Goal: Task Accomplishment & Management: Complete application form

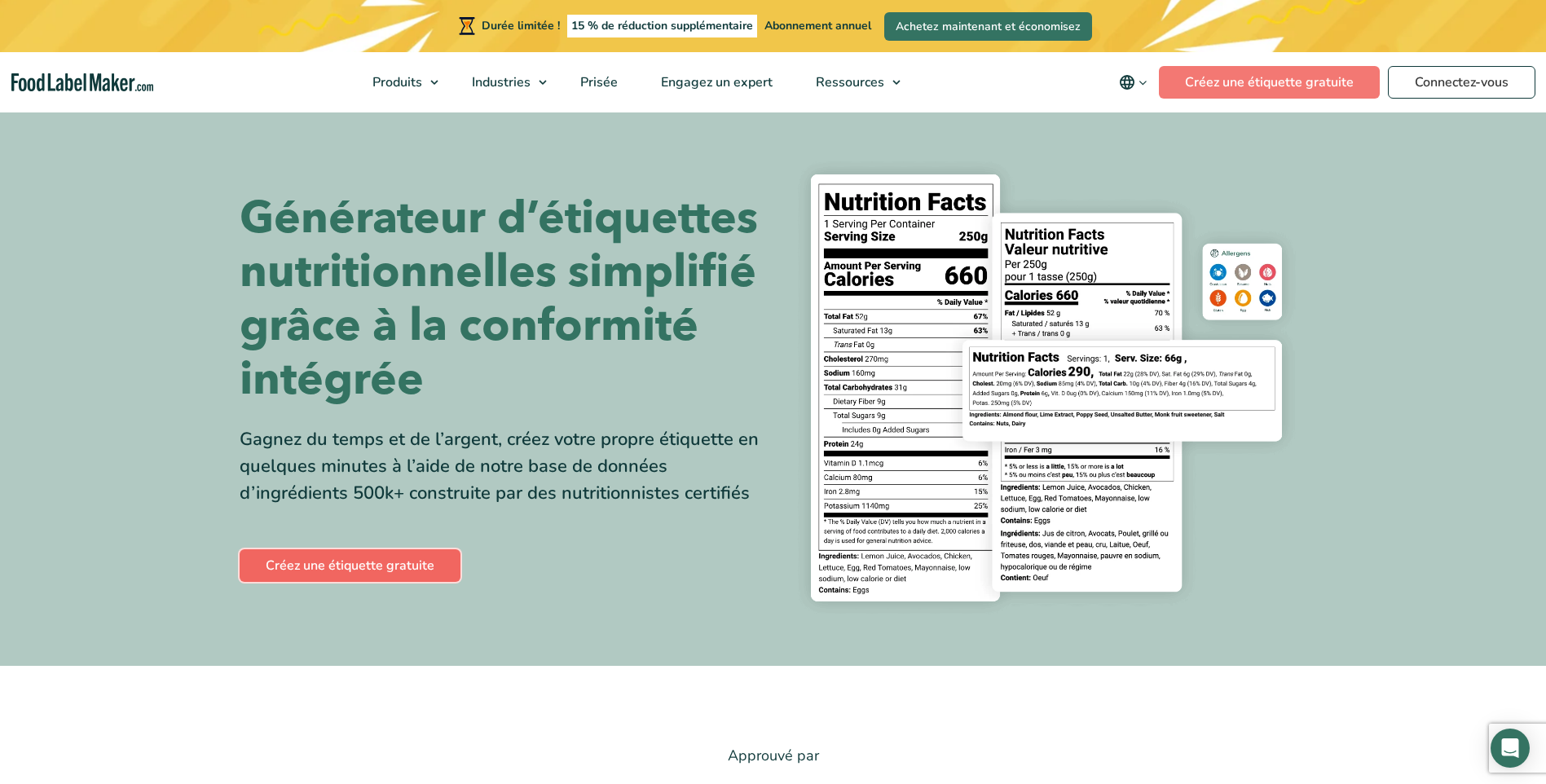
click at [358, 563] on link "Créez une étiquette gratuite" at bounding box center [350, 565] width 220 height 32
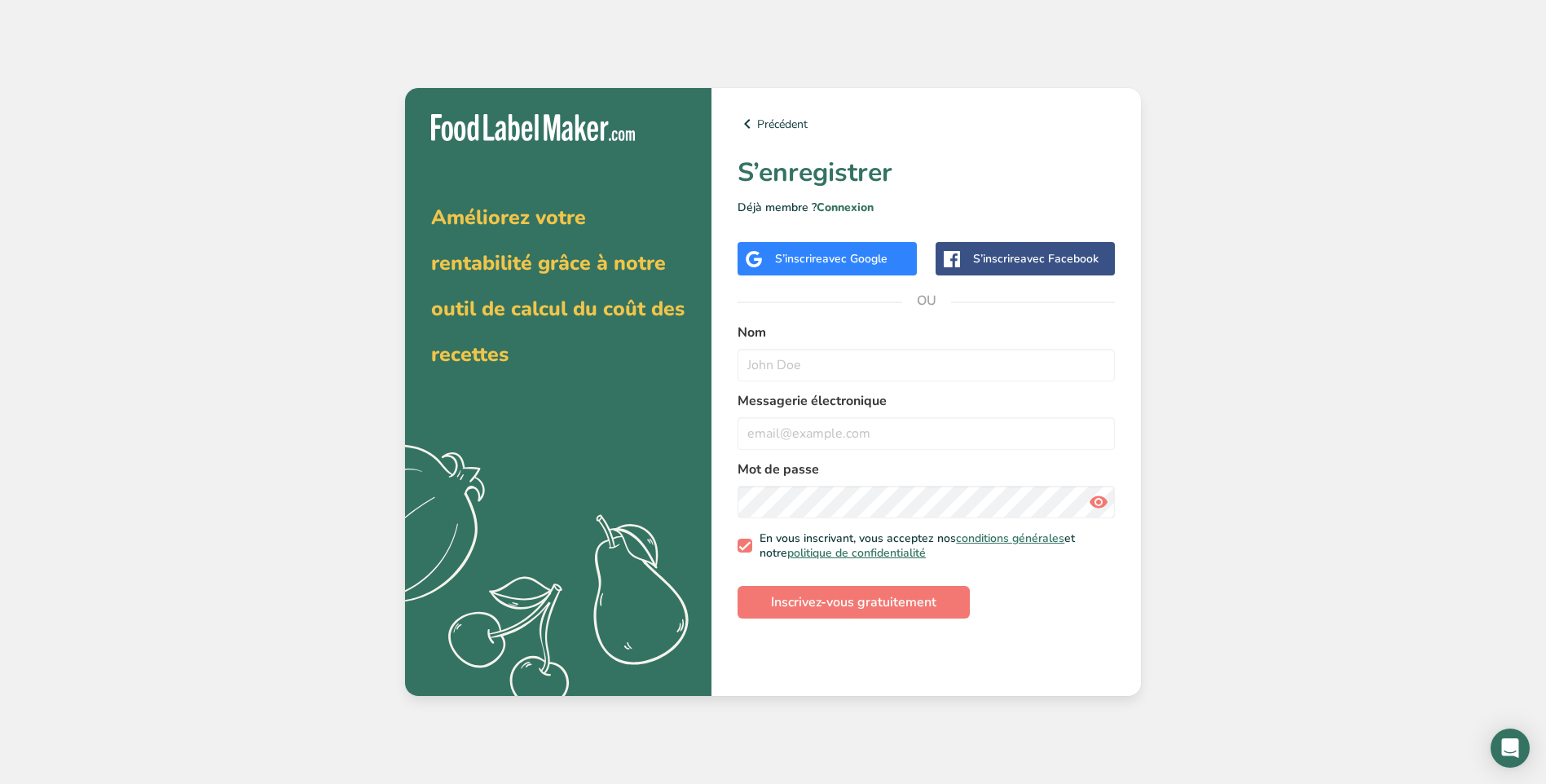
click at [830, 255] on span "avec Google" at bounding box center [854, 258] width 65 height 16
click at [894, 265] on div "S’inscrire avec Google" at bounding box center [827, 258] width 179 height 33
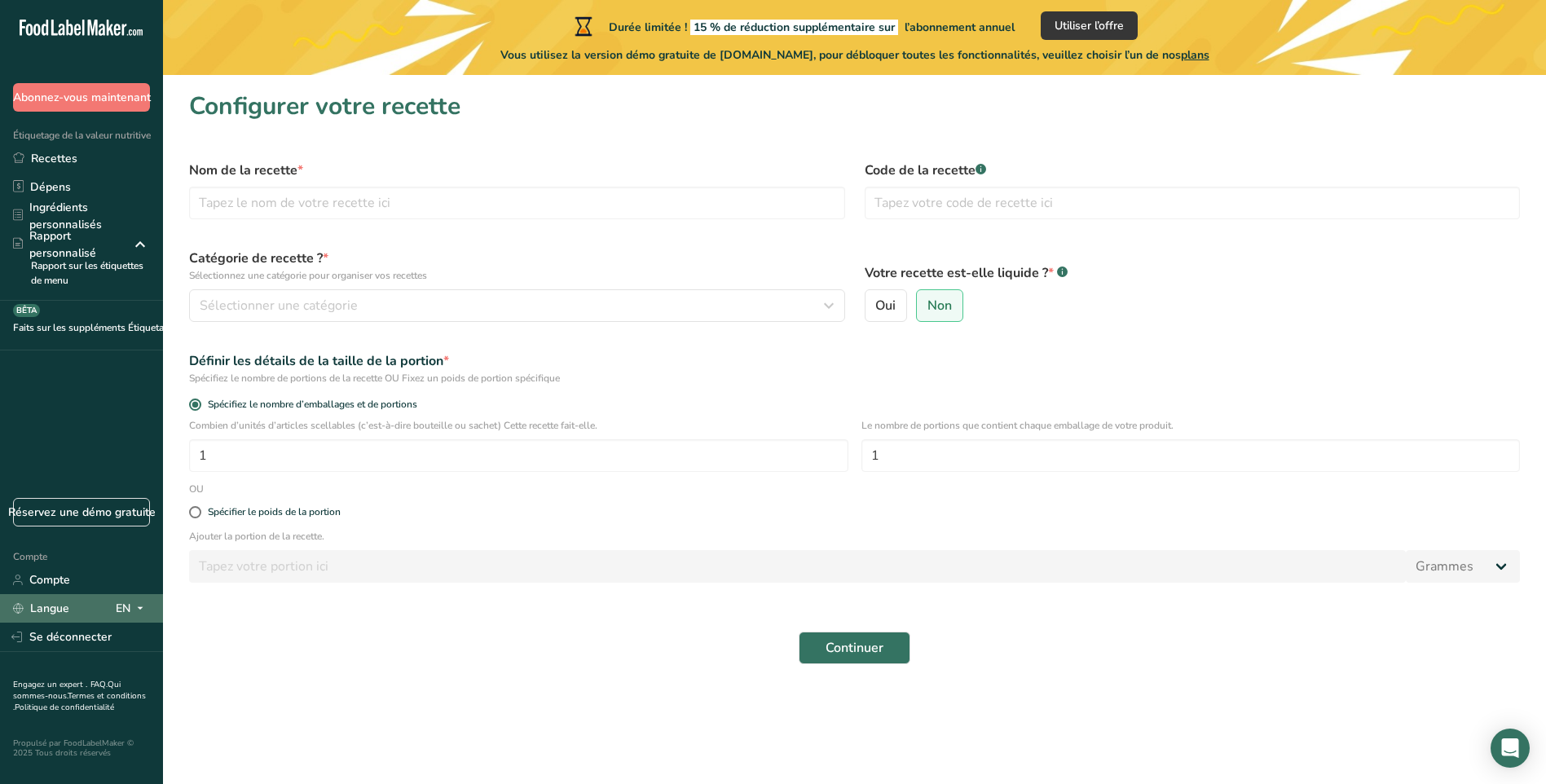
click at [140, 613] on icon at bounding box center [139, 608] width 13 height 20
click at [246, 637] on div "Continuer" at bounding box center [854, 647] width 1350 height 52
